Goal: Task Accomplishment & Management: Manage account settings

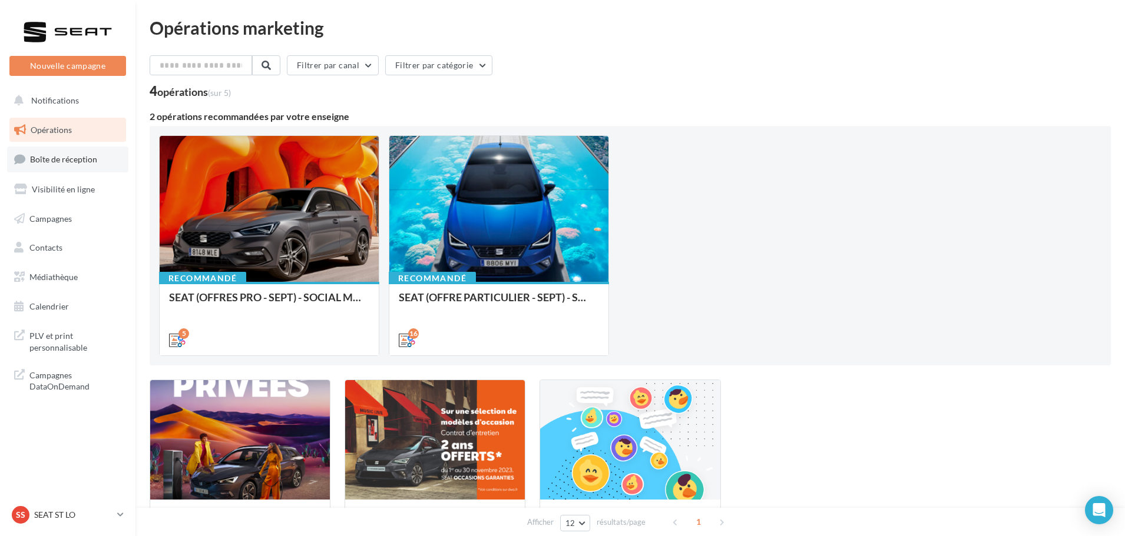
click at [68, 163] on span "Boîte de réception" at bounding box center [63, 159] width 67 height 10
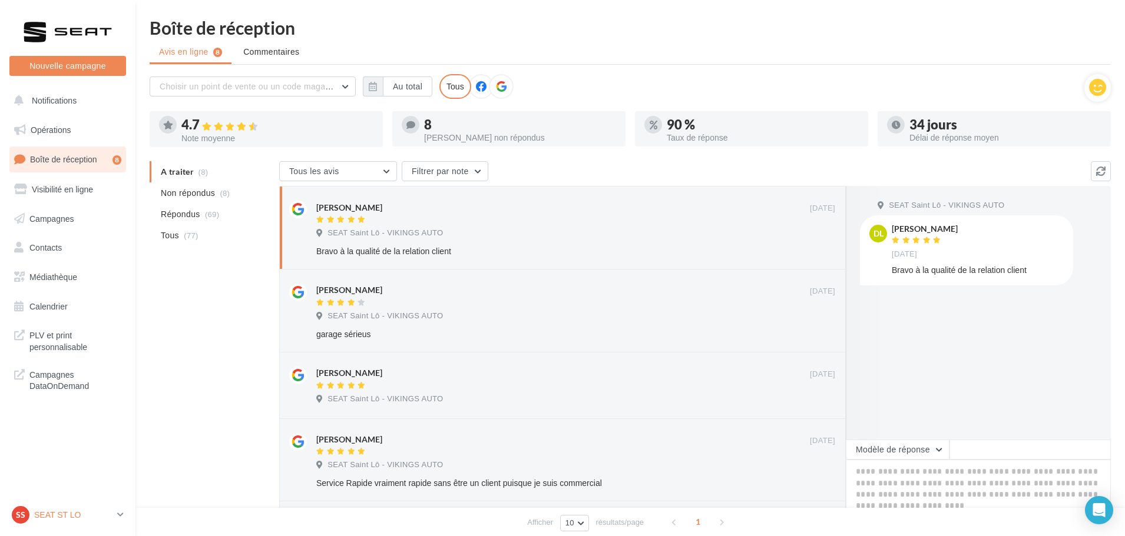
click at [38, 519] on p "SEAT ST LO" at bounding box center [73, 515] width 78 height 12
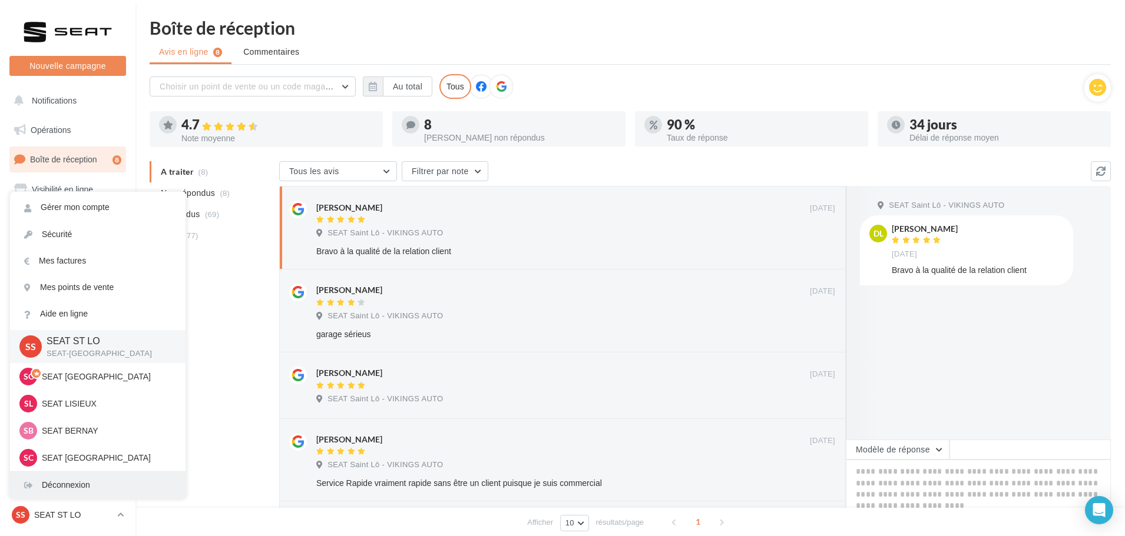
click at [55, 489] on div "Déconnexion" at bounding box center [97, 485] width 175 height 26
